Goal: Task Accomplishment & Management: Use online tool/utility

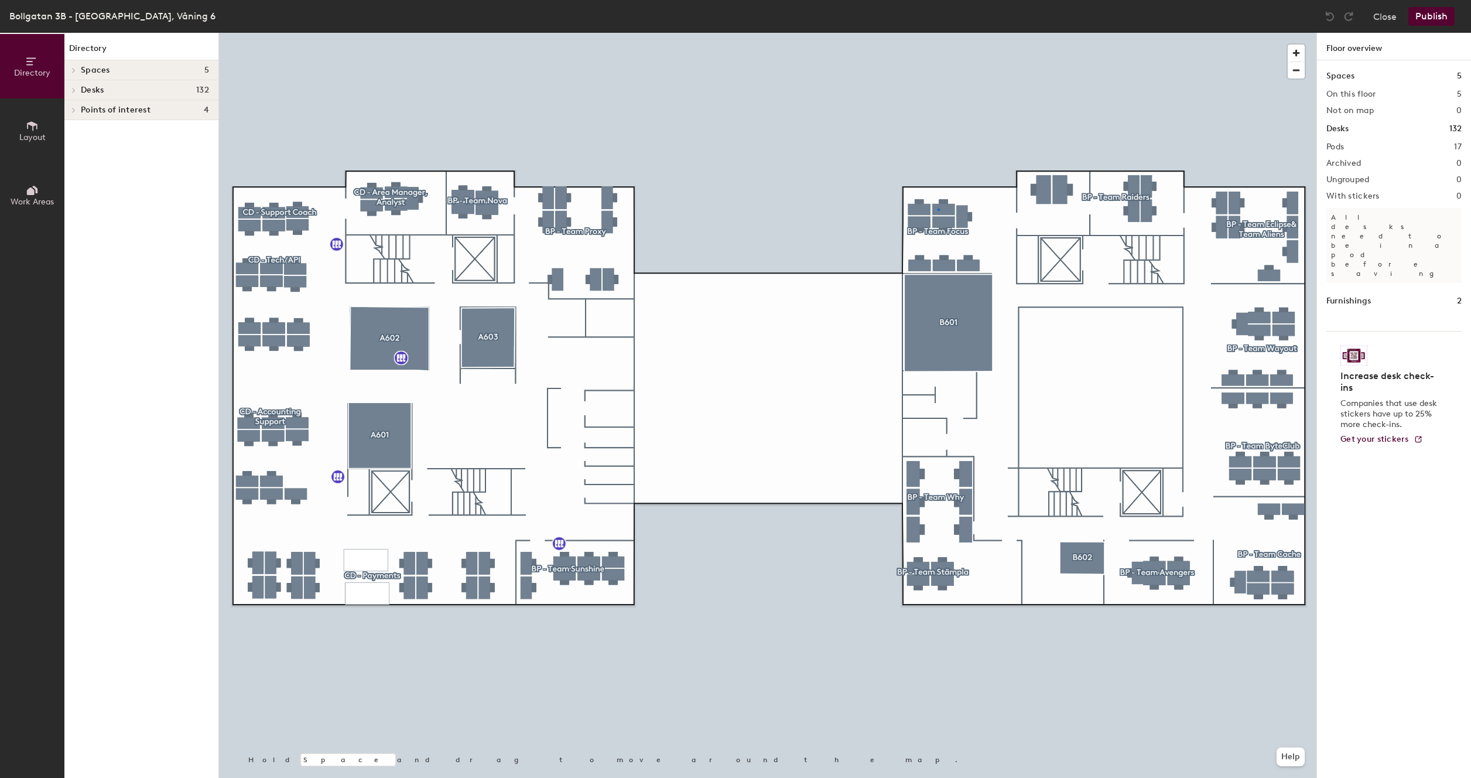
click at [938, 33] on div at bounding box center [768, 33] width 1098 height 0
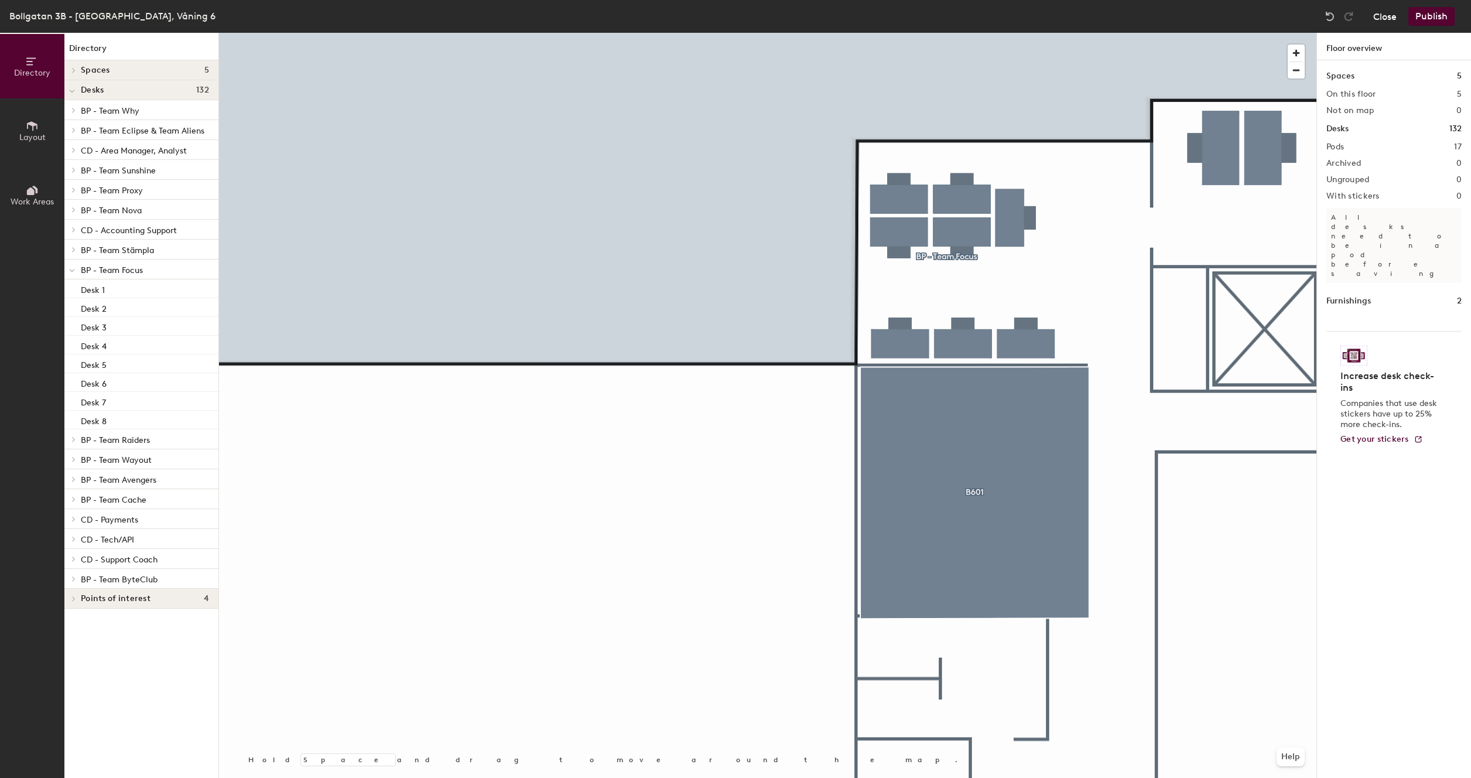
click at [1386, 19] on button "Close" at bounding box center [1385, 16] width 23 height 19
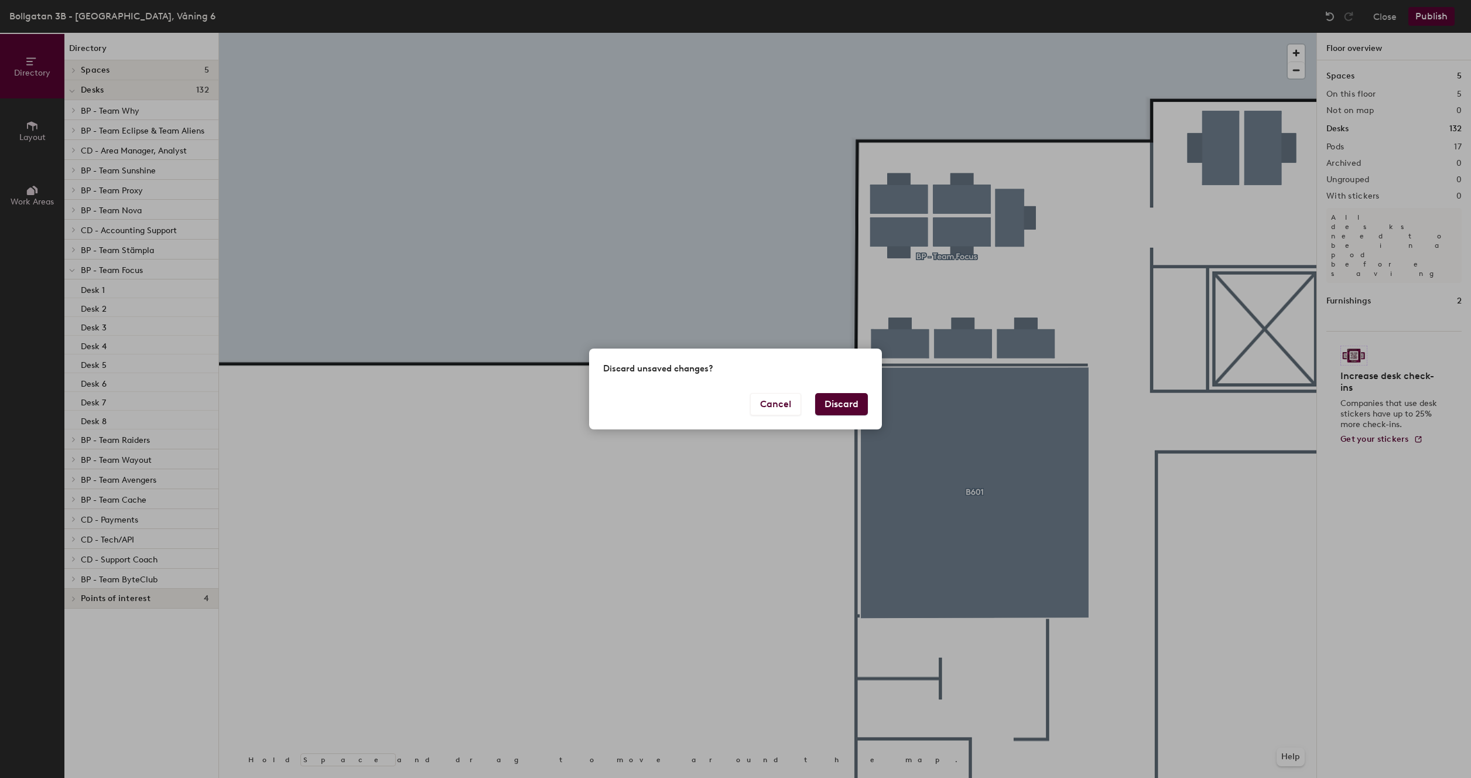
click at [859, 402] on button "Discard" at bounding box center [841, 404] width 53 height 22
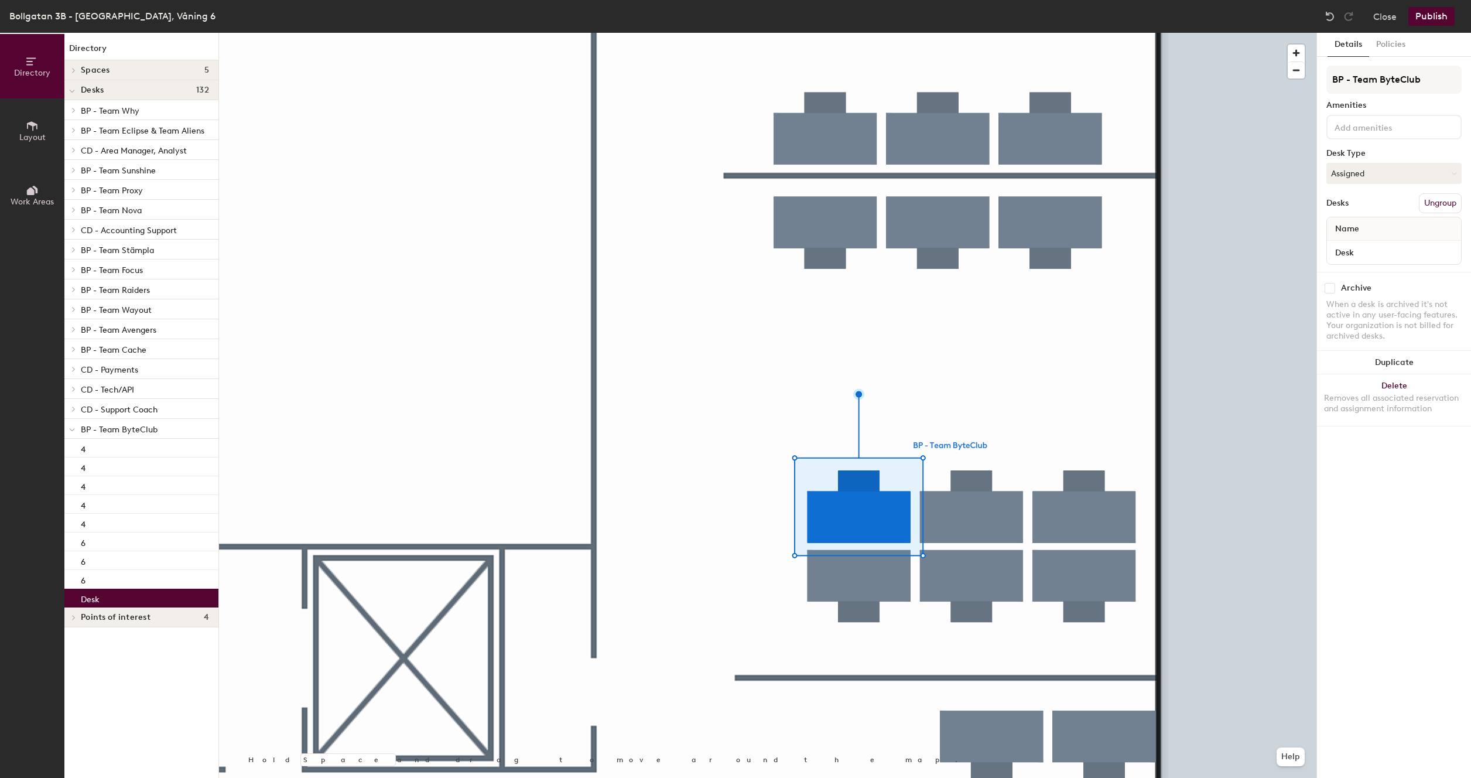
click at [953, 33] on div at bounding box center [768, 33] width 1098 height 0
click at [946, 33] on div at bounding box center [768, 33] width 1098 height 0
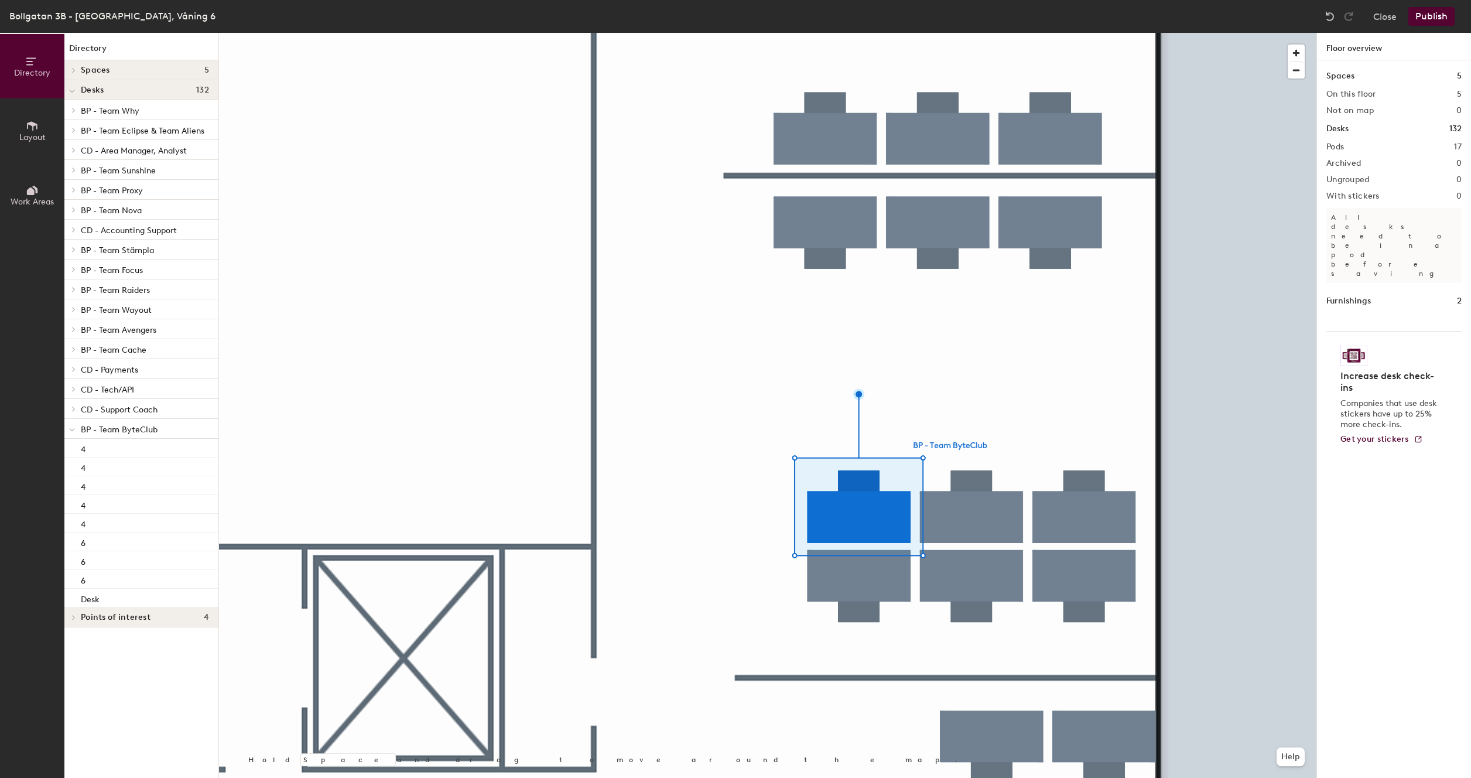
click at [948, 33] on div at bounding box center [768, 33] width 1098 height 0
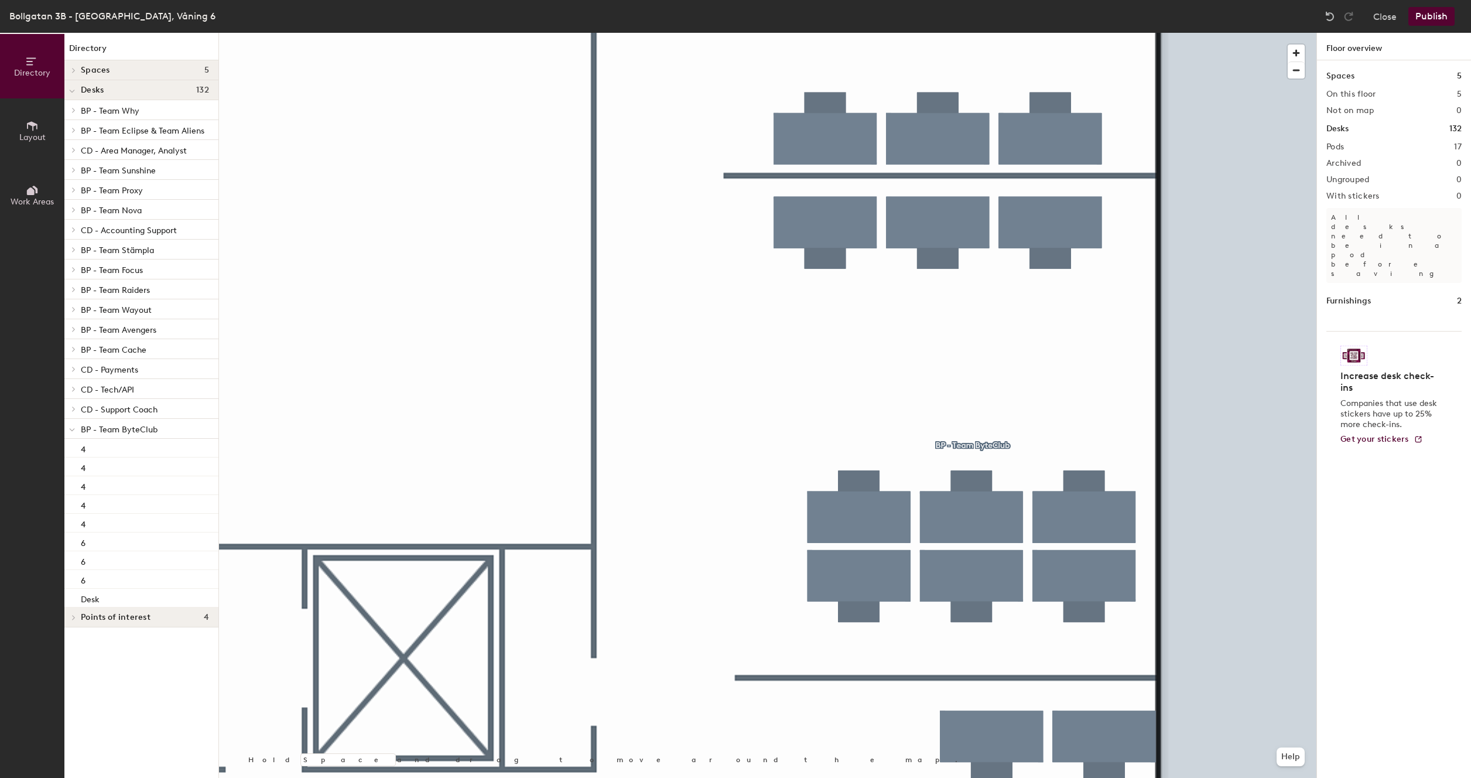
click at [964, 33] on div at bounding box center [768, 33] width 1098 height 0
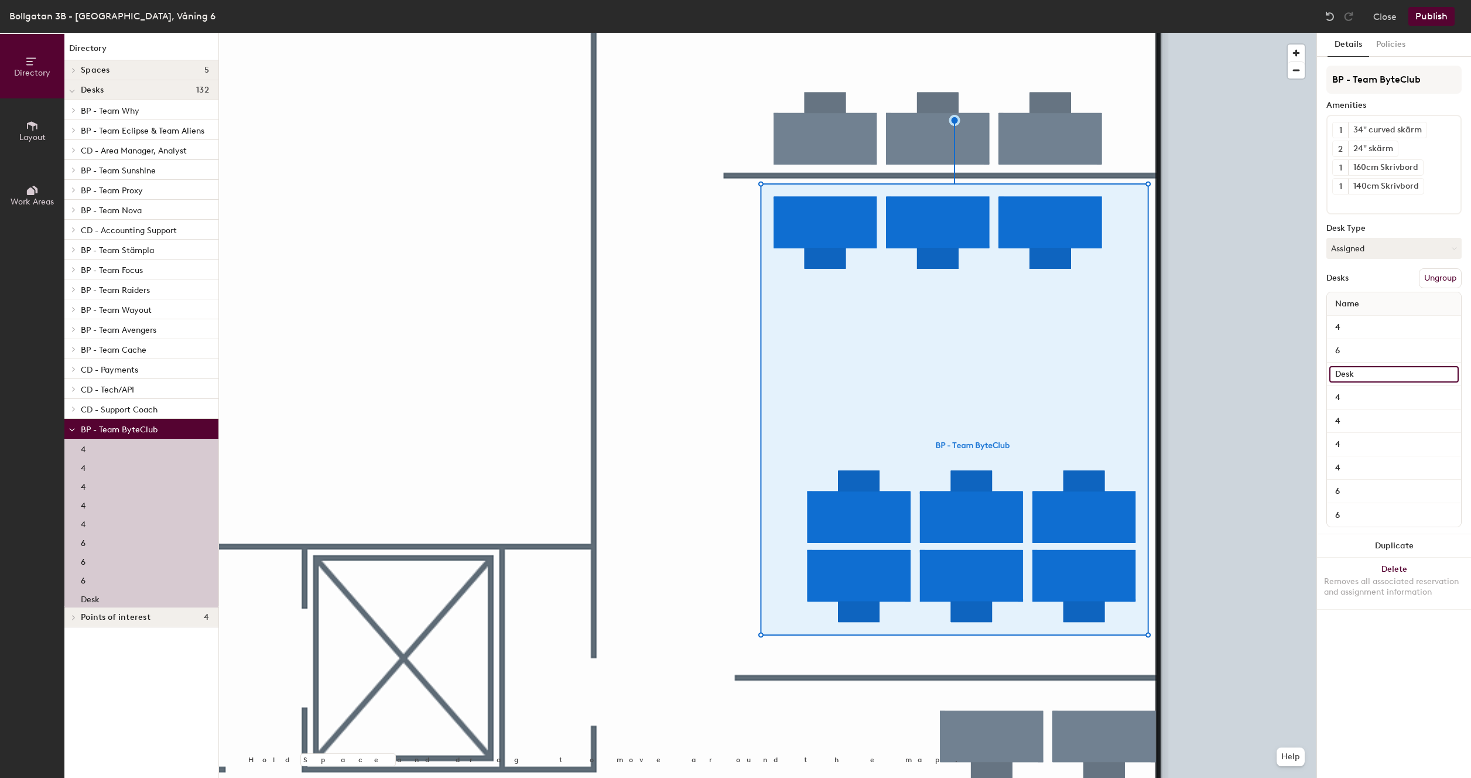
click at [1350, 375] on input "Desk" at bounding box center [1394, 374] width 129 height 16
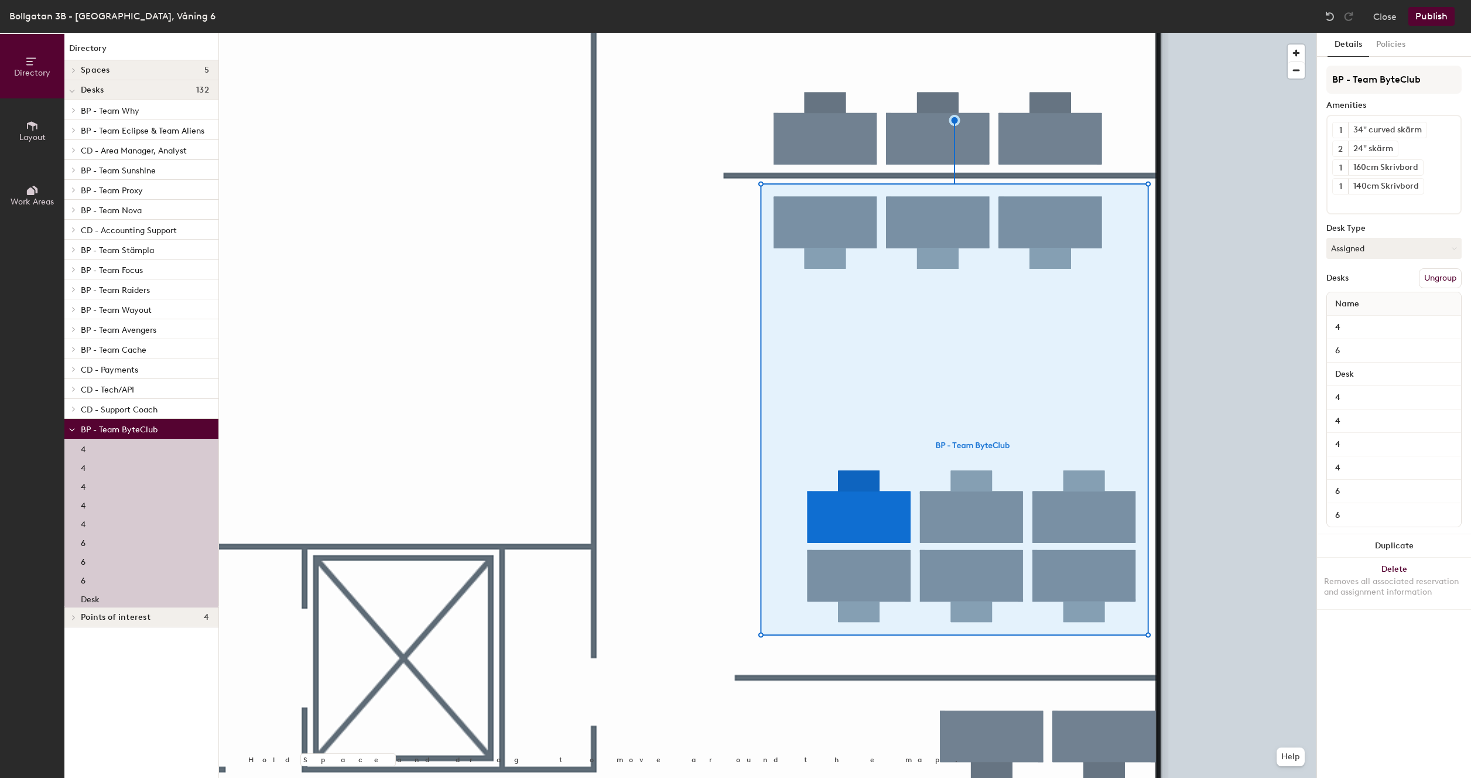
click at [1342, 343] on div "6" at bounding box center [1394, 351] width 129 height 16
click at [1342, 343] on input "6" at bounding box center [1394, 351] width 129 height 16
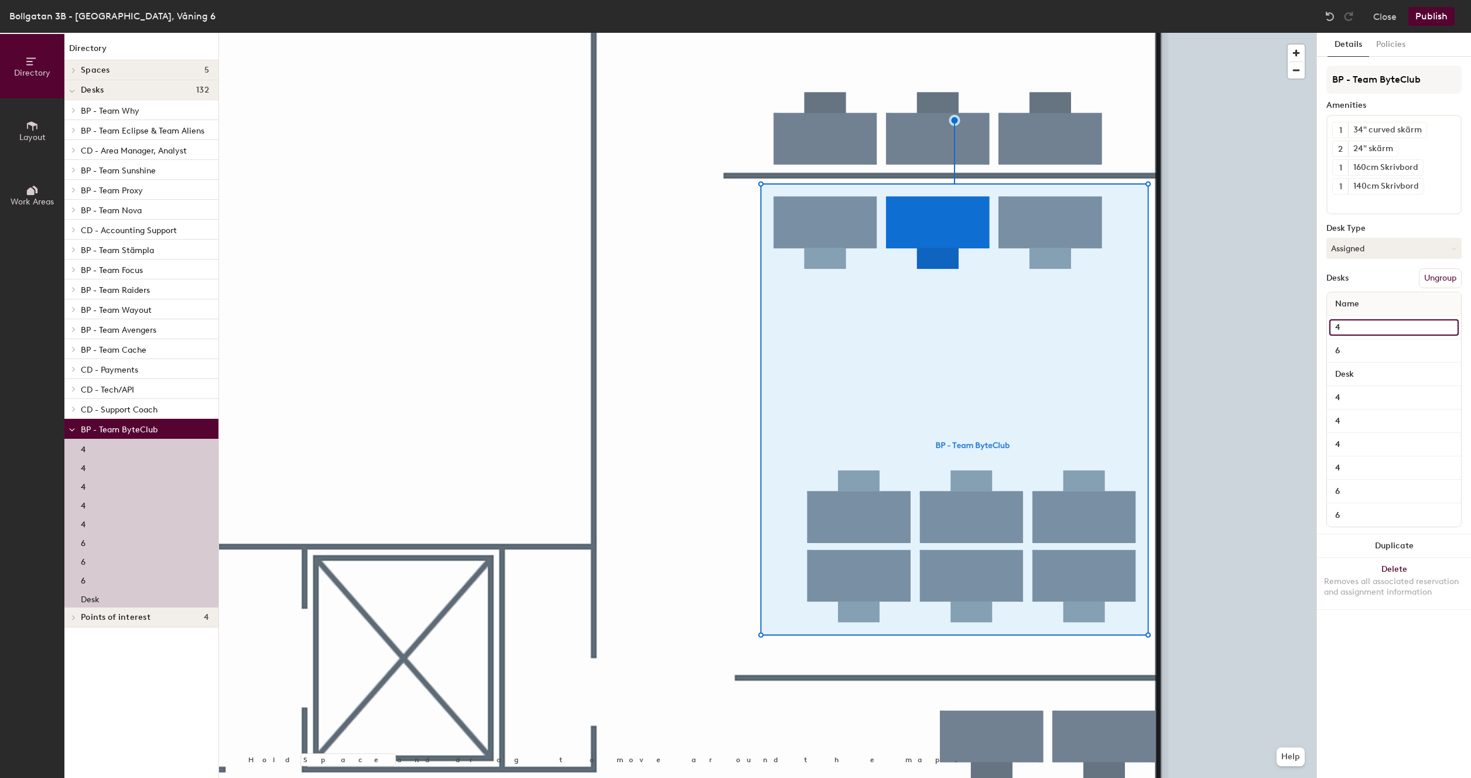
click at [1361, 319] on input "4" at bounding box center [1394, 327] width 129 height 16
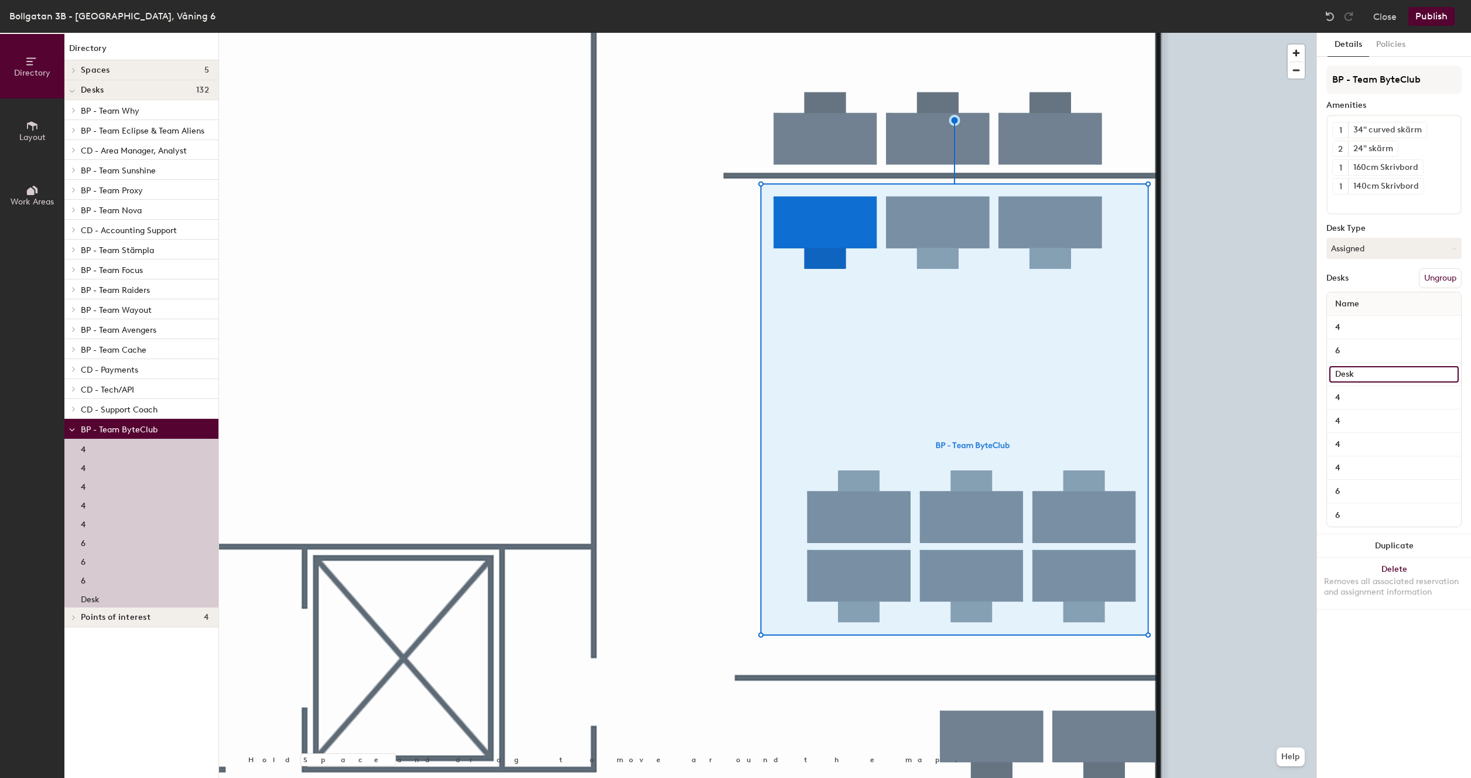
click at [1347, 368] on input "Desk" at bounding box center [1394, 374] width 129 height 16
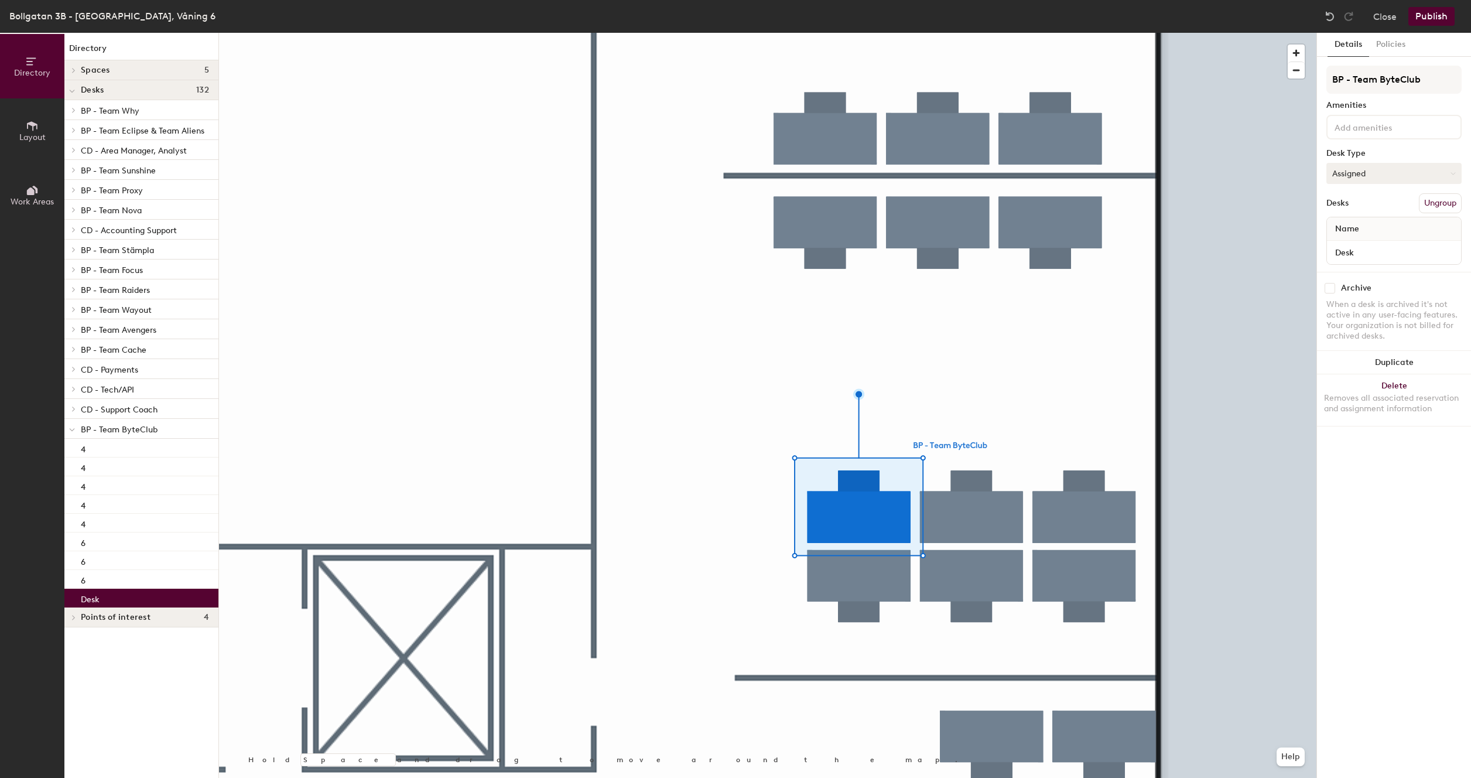
click at [1373, 171] on button "Assigned" at bounding box center [1394, 173] width 135 height 21
click at [1373, 172] on button "Assigned" at bounding box center [1394, 173] width 135 height 21
click at [988, 33] on div at bounding box center [768, 33] width 1098 height 0
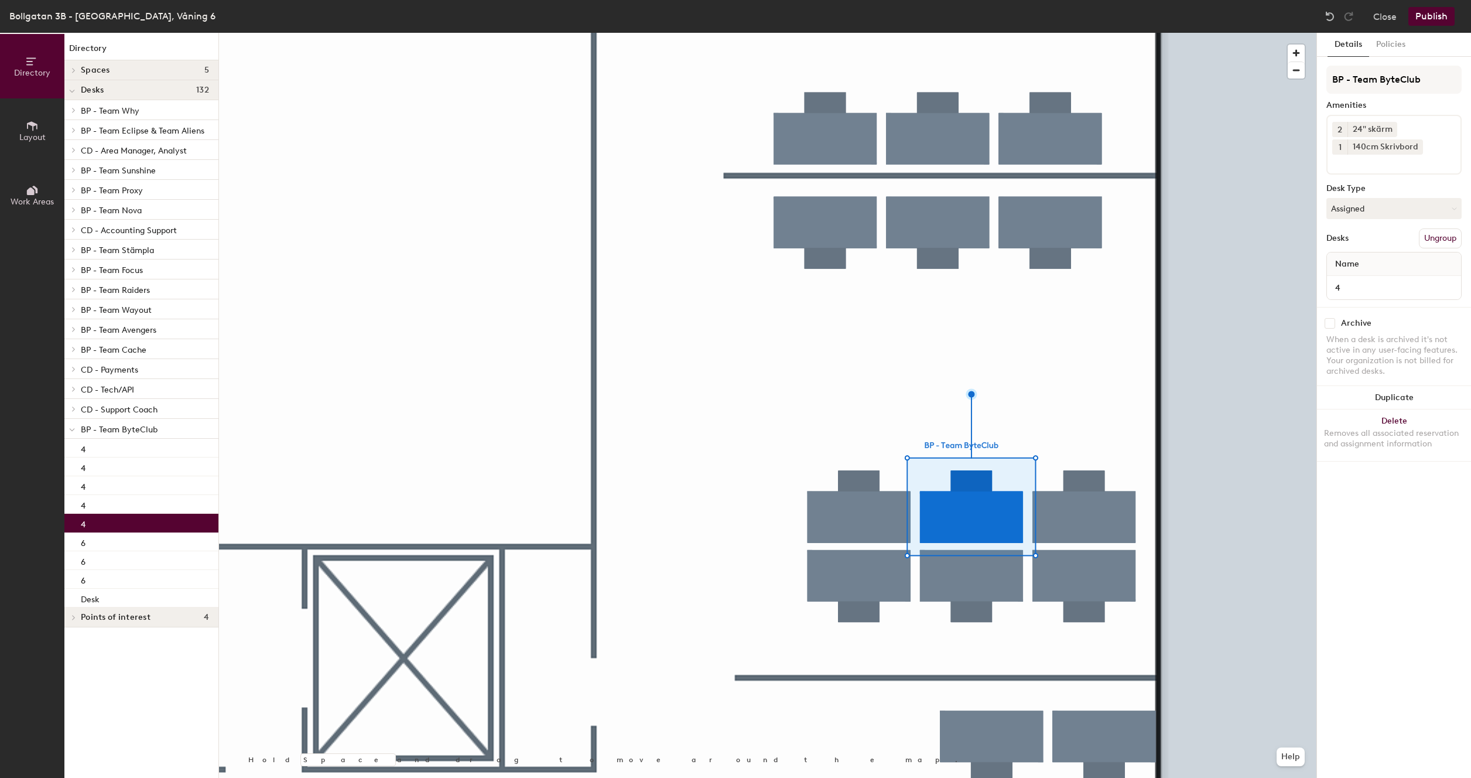
click at [884, 33] on div at bounding box center [768, 33] width 1098 height 0
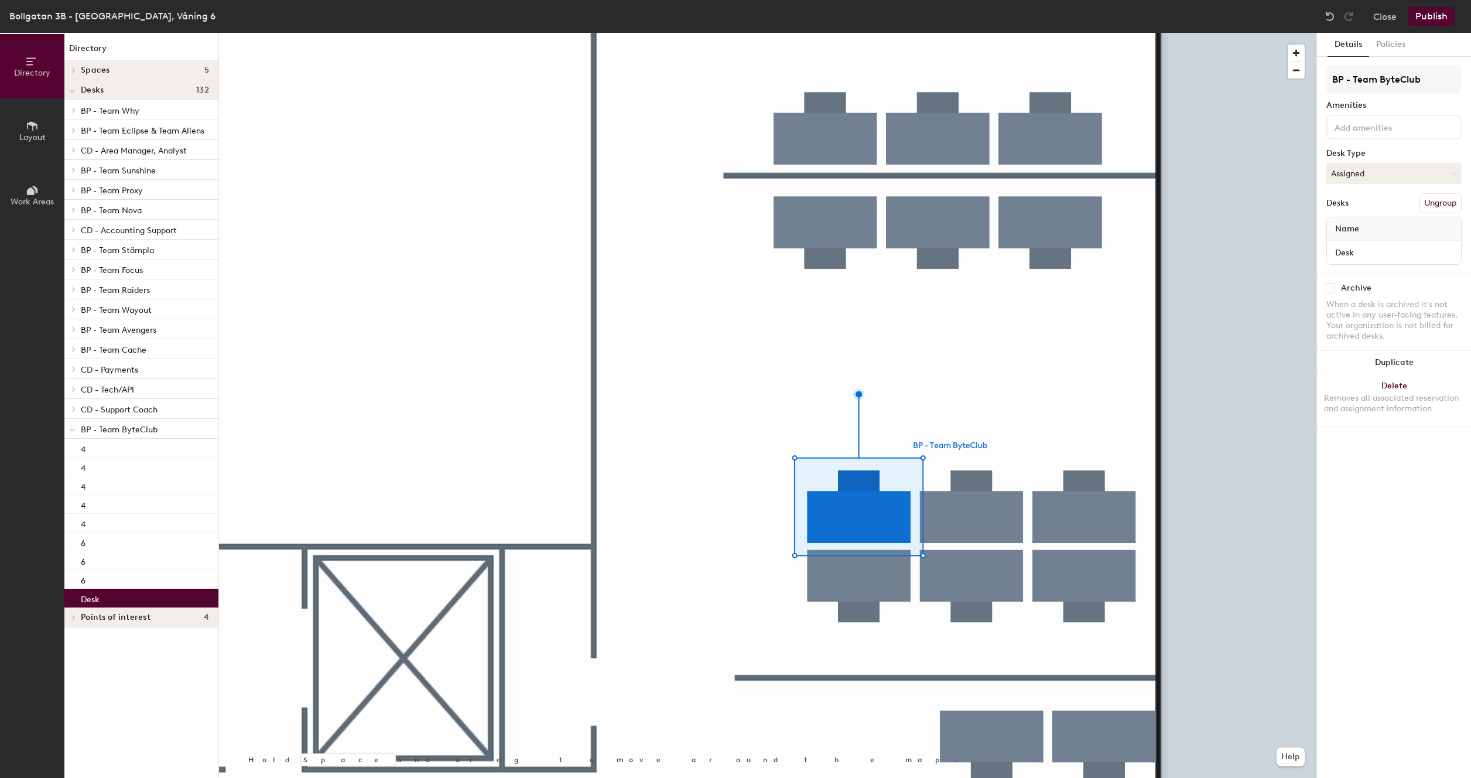
click at [962, 33] on div at bounding box center [768, 33] width 1098 height 0
click at [1374, 232] on div "Name" at bounding box center [1394, 228] width 134 height 23
click at [1371, 224] on div "Name" at bounding box center [1394, 228] width 134 height 23
click at [1370, 124] on input at bounding box center [1385, 126] width 105 height 14
click at [1414, 102] on div "Amenities" at bounding box center [1394, 105] width 135 height 9
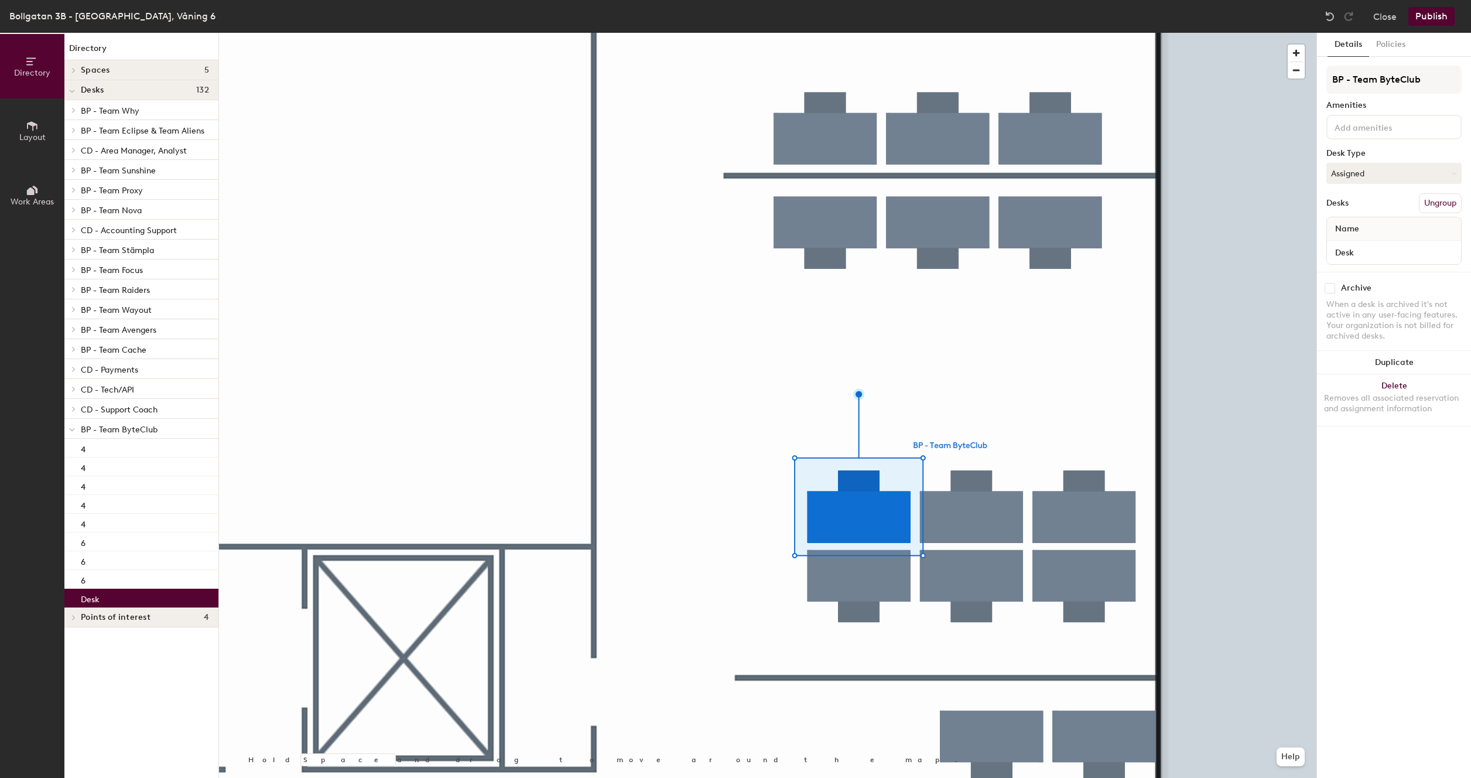
click at [1405, 131] on input at bounding box center [1385, 126] width 105 height 14
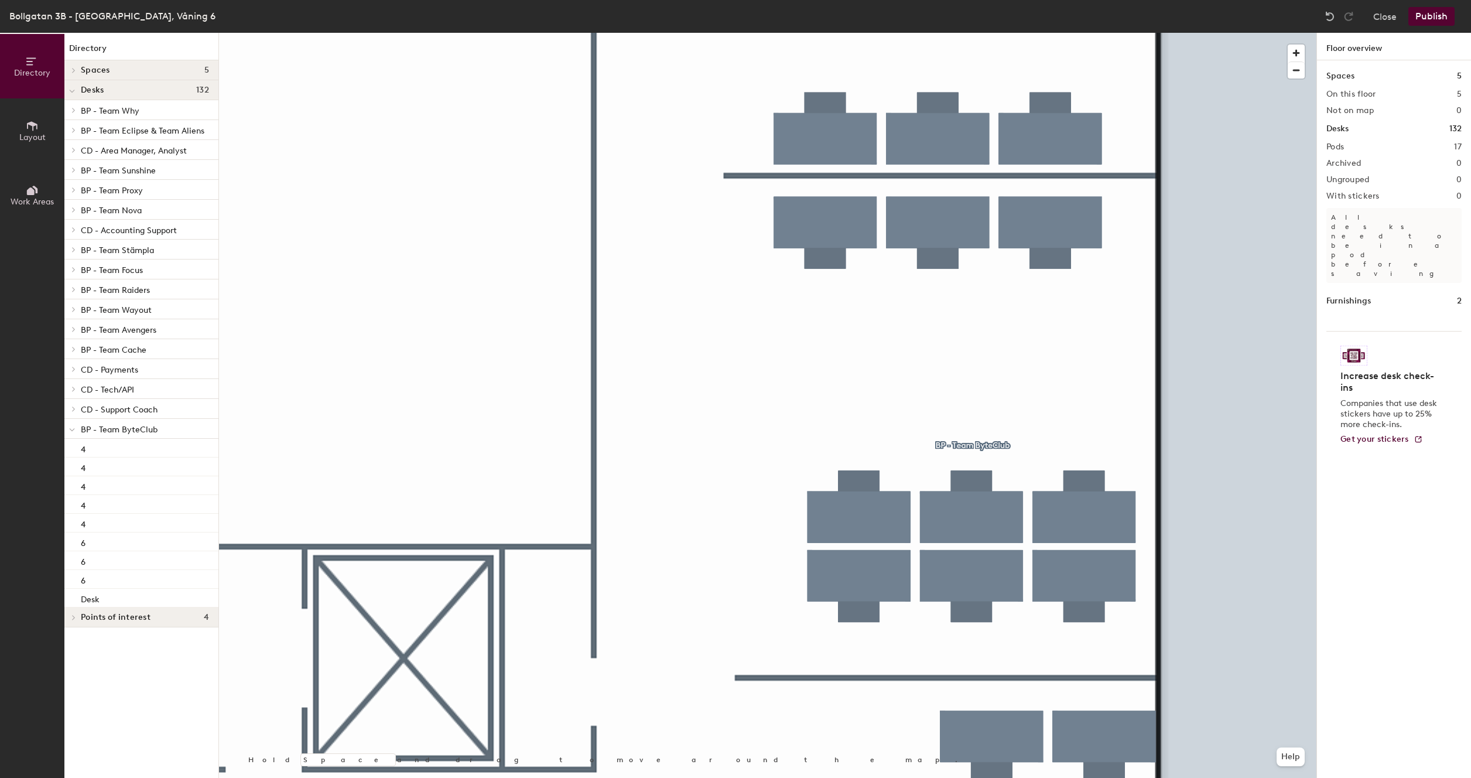
click at [875, 33] on div at bounding box center [768, 33] width 1098 height 0
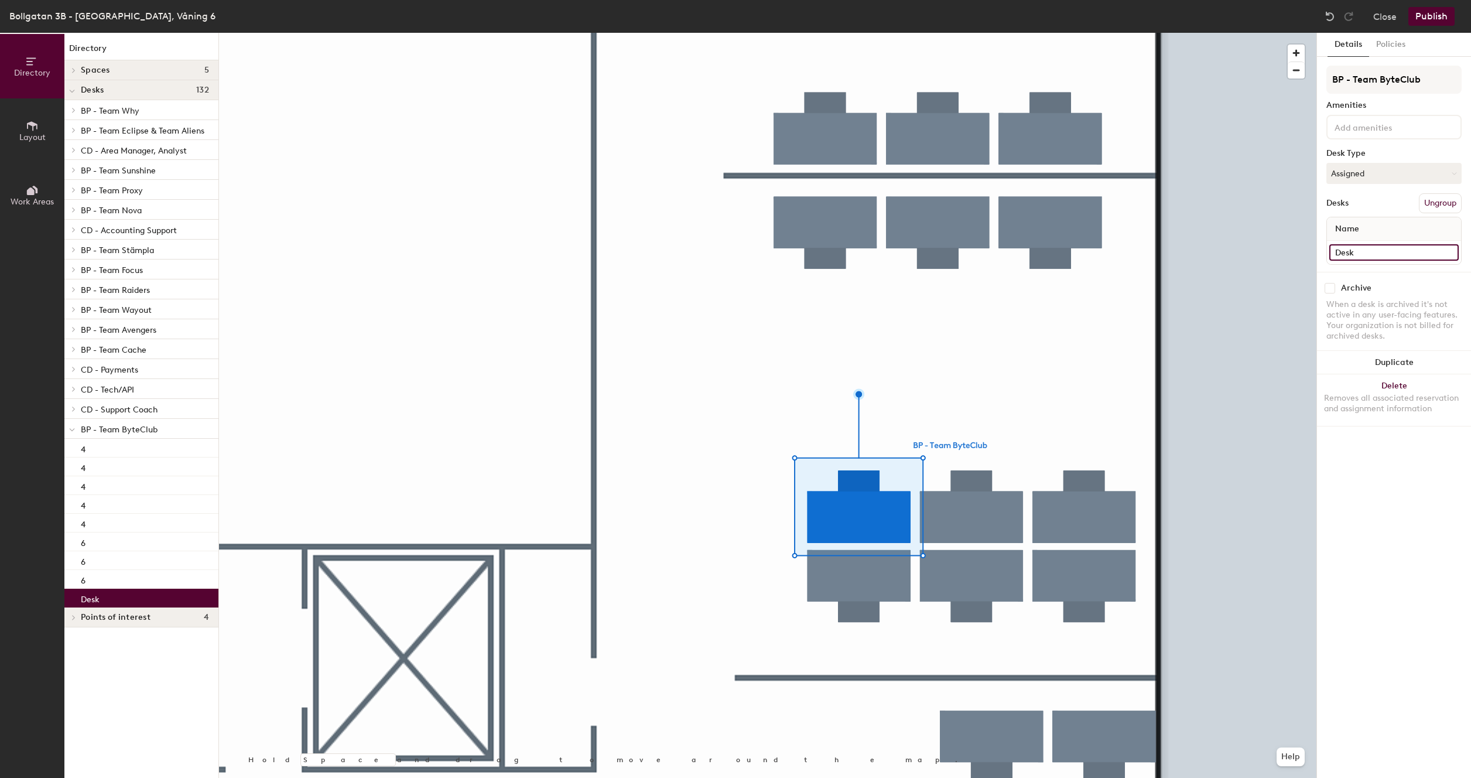
click at [1360, 253] on input "Desk" at bounding box center [1394, 252] width 129 height 16
click at [1368, 257] on input "Desk" at bounding box center [1394, 252] width 129 height 16
click at [1208, 33] on div at bounding box center [768, 33] width 1098 height 0
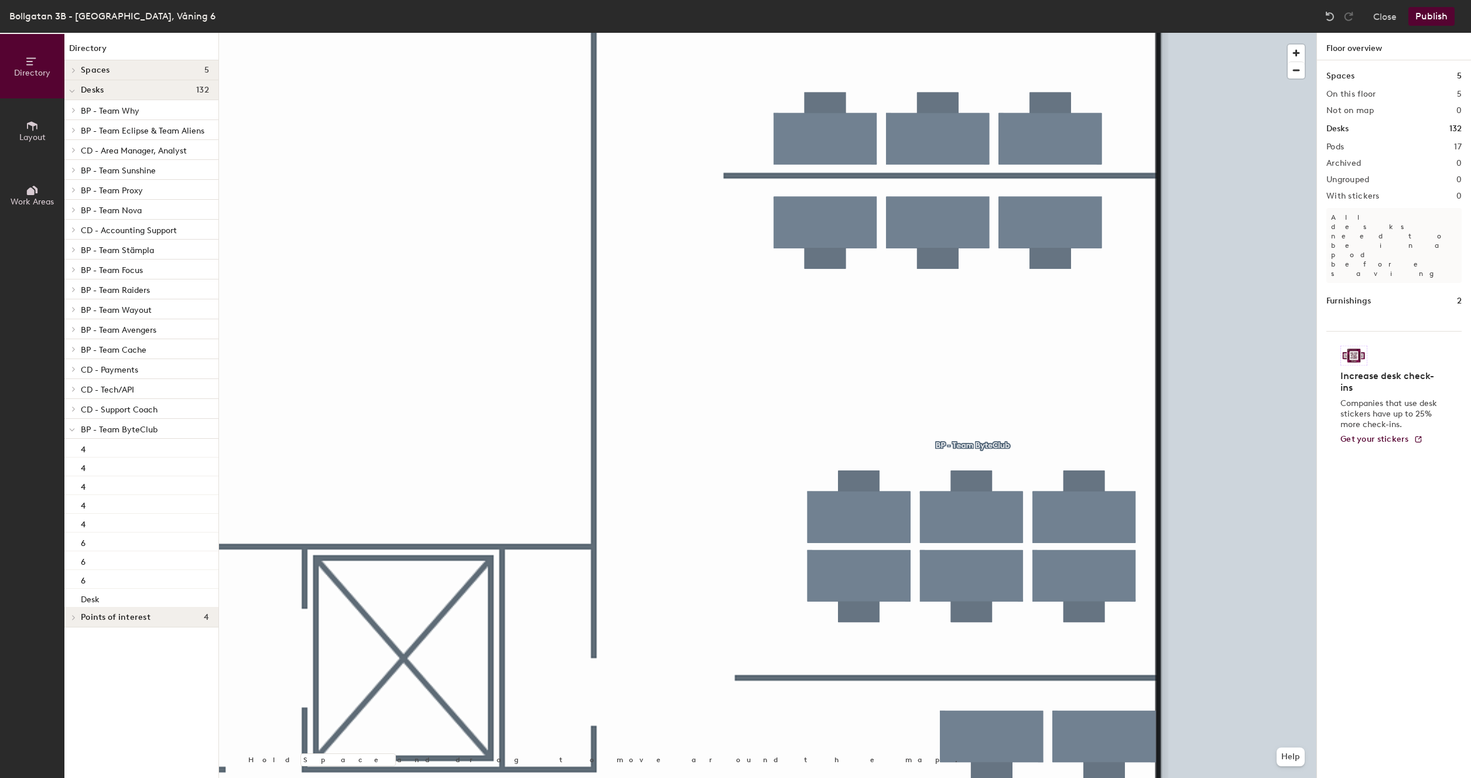
click at [1365, 295] on h1 "Furnishings" at bounding box center [1349, 301] width 45 height 13
click at [1460, 295] on h1 "2" at bounding box center [1459, 301] width 5 height 13
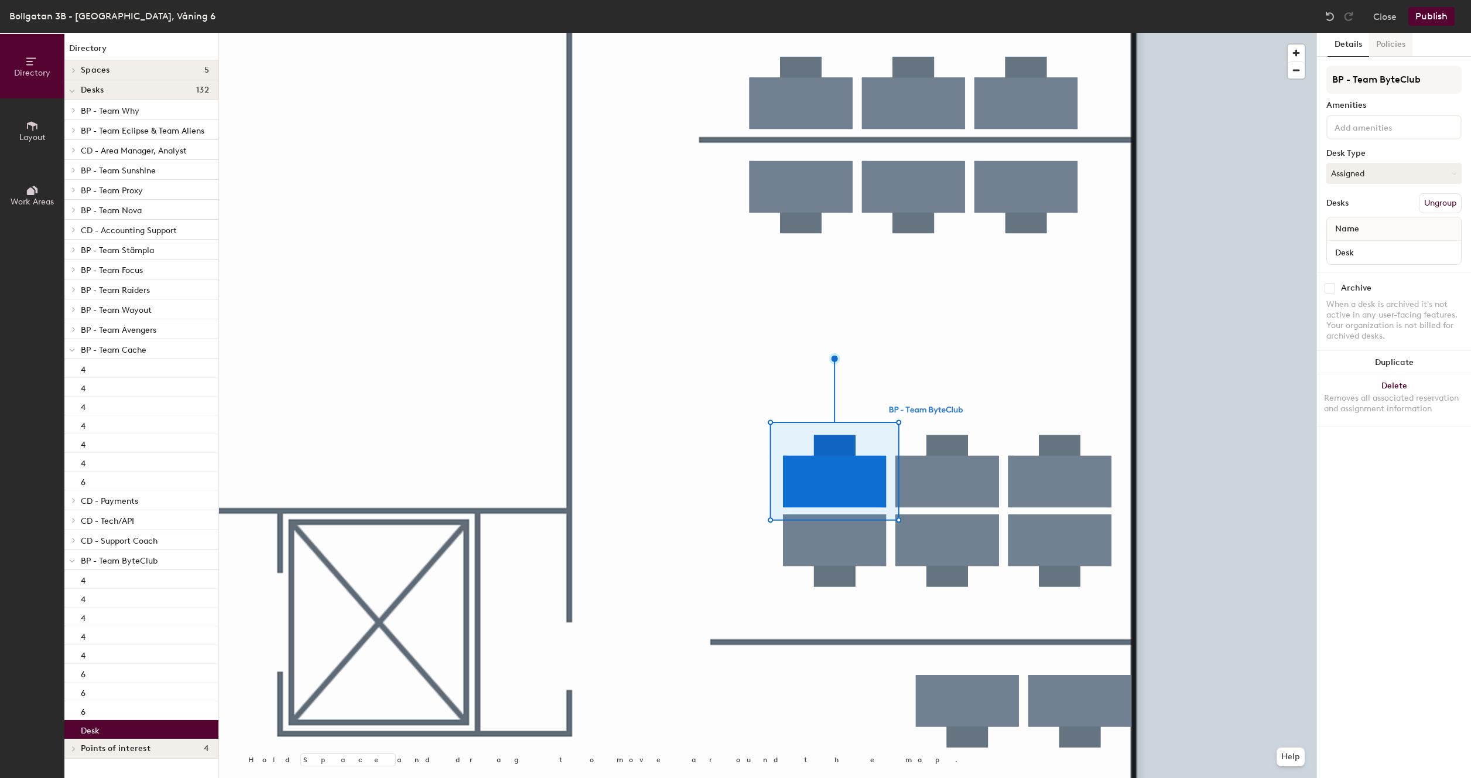
click at [1392, 42] on button "Policies" at bounding box center [1390, 45] width 43 height 24
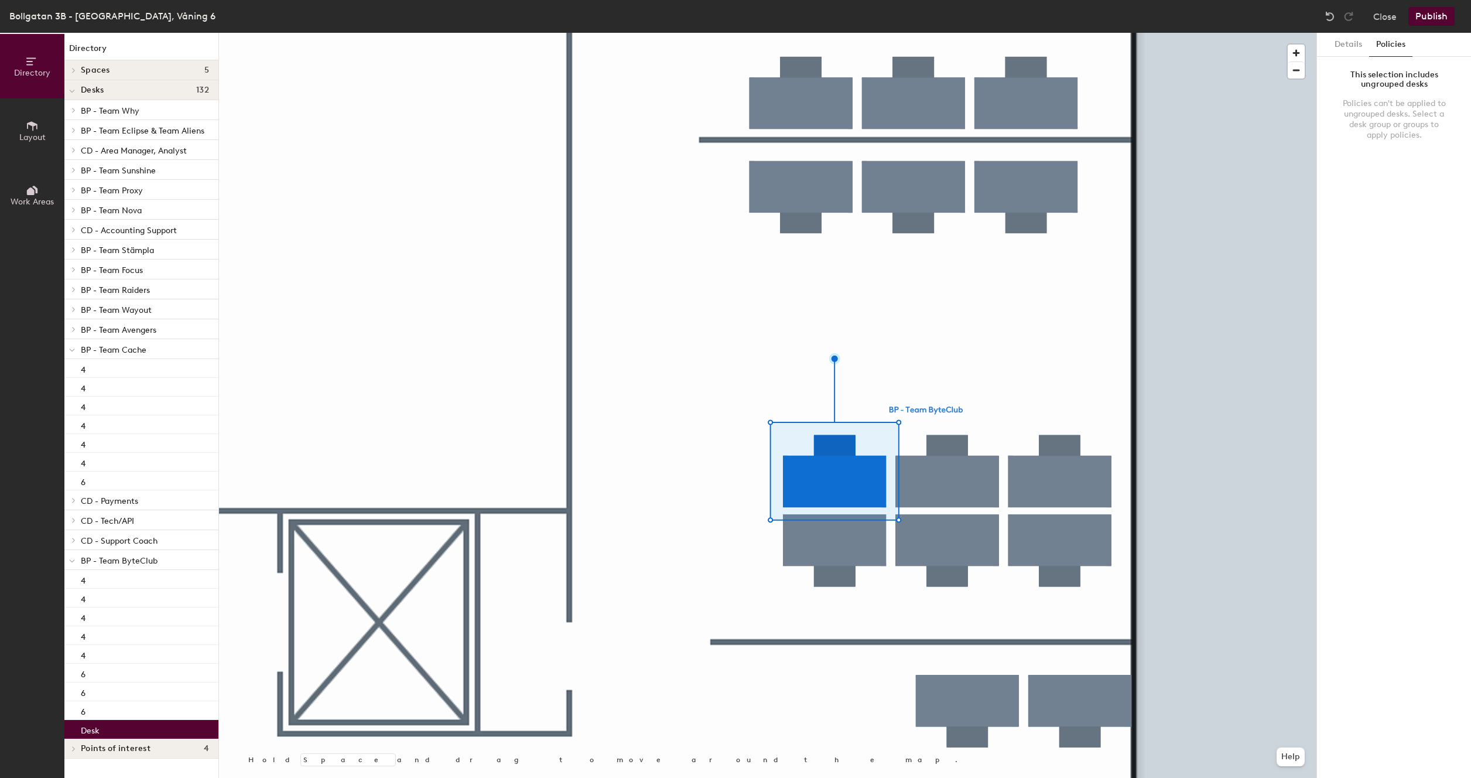
click at [988, 33] on div at bounding box center [768, 33] width 1098 height 0
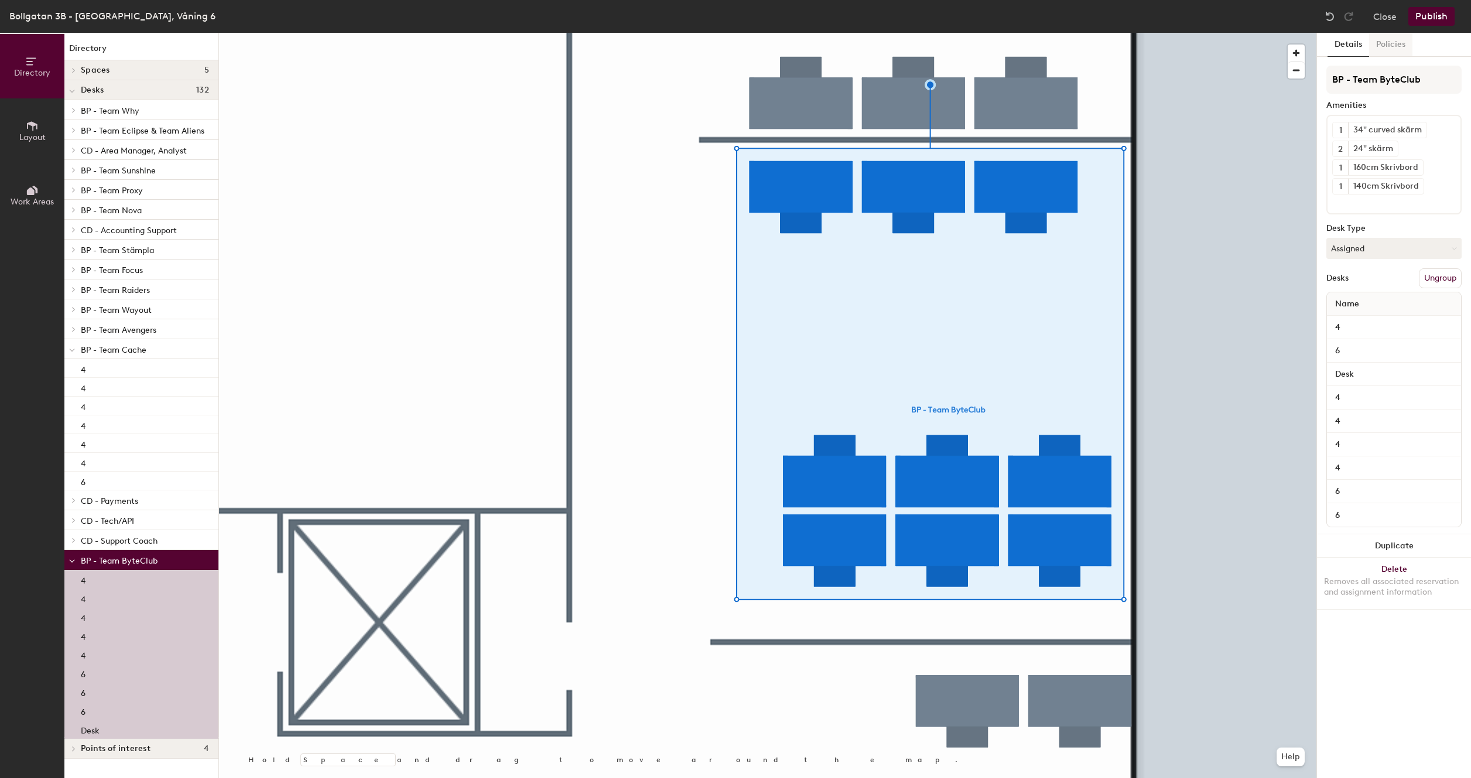
click at [1397, 45] on button "Policies" at bounding box center [1390, 45] width 43 height 24
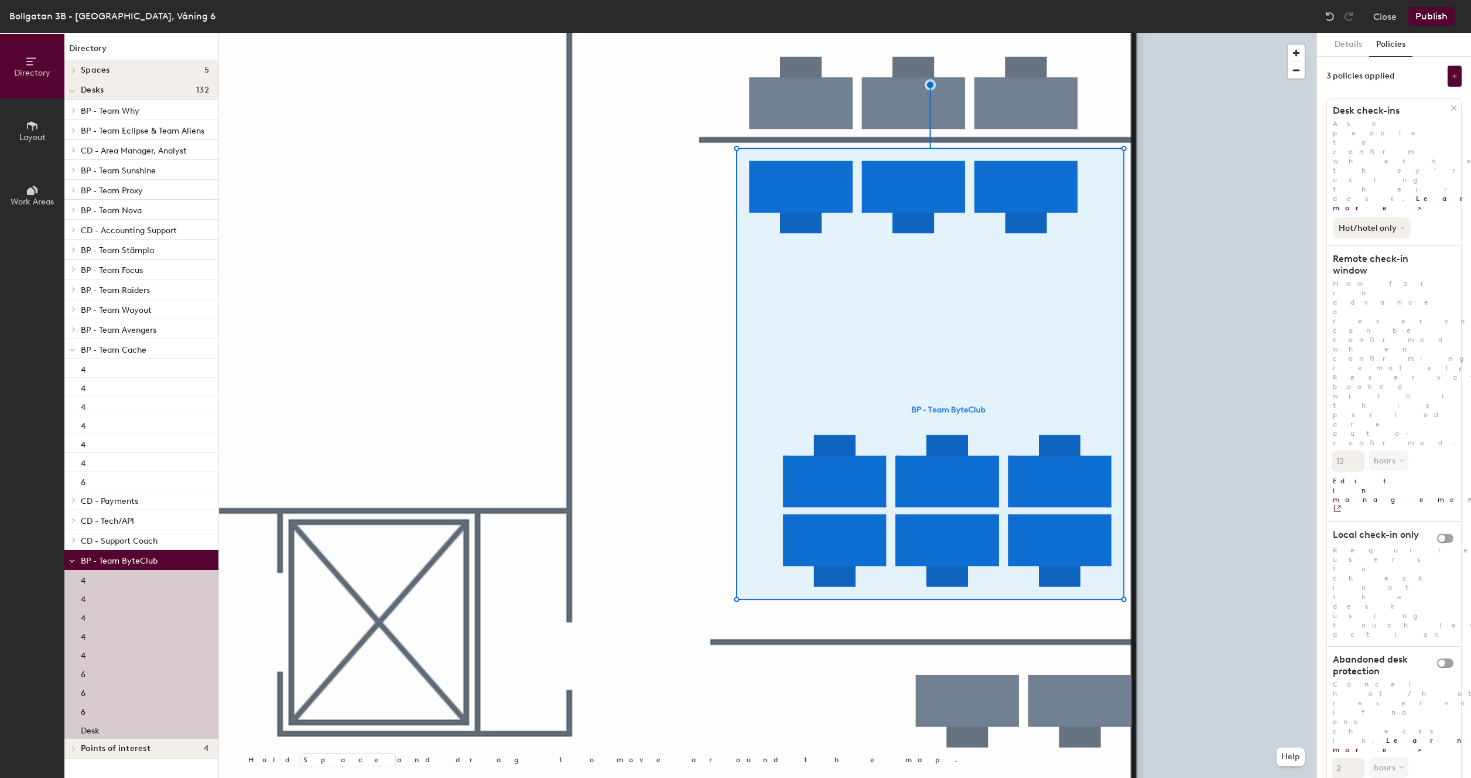
click at [1404, 227] on icon at bounding box center [1403, 228] width 4 height 2
